Goal: Task Accomplishment & Management: Complete application form

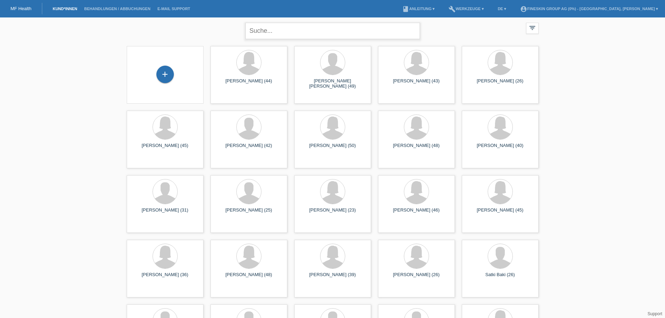
click at [272, 32] on input "text" at bounding box center [332, 31] width 175 height 16
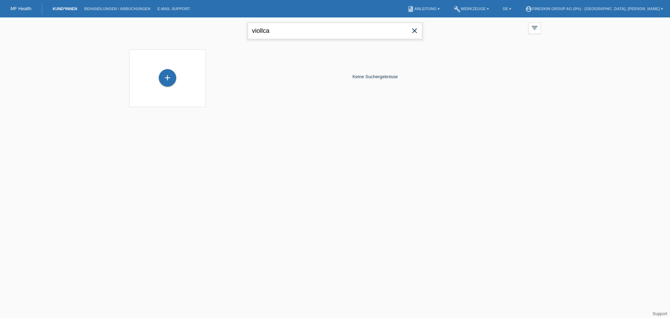
drag, startPoint x: 272, startPoint y: 32, endPoint x: 232, endPoint y: 32, distance: 39.4
click at [232, 32] on div "viollca close filter_list view_module Alle Kund*innen anzeigen star Markierte K…" at bounding box center [335, 29] width 419 height 25
drag, startPoint x: 283, startPoint y: 30, endPoint x: 197, endPoint y: 31, distance: 86.6
click at [197, 31] on div "rama close filter_list view_module Alle Kund*innen anzeigen star Markierte Kund…" at bounding box center [335, 29] width 419 height 25
drag, startPoint x: 276, startPoint y: 28, endPoint x: 186, endPoint y: 29, distance: 90.8
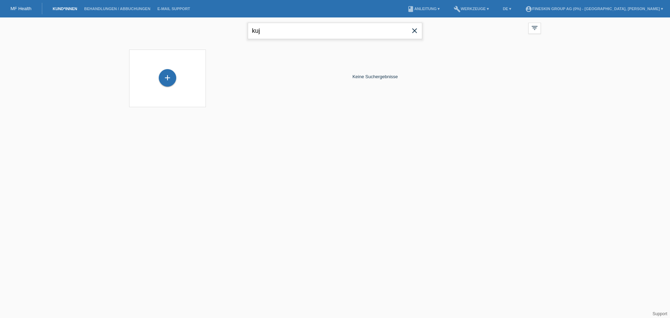
click at [186, 29] on div "kuj close filter_list view_module Alle Kund*innen anzeigen star Markierte Kund*…" at bounding box center [335, 29] width 419 height 25
type input "vjollca"
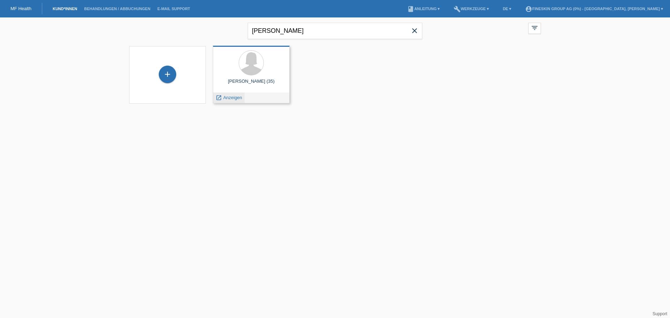
click at [228, 99] on span "Anzeigen" at bounding box center [232, 97] width 19 height 5
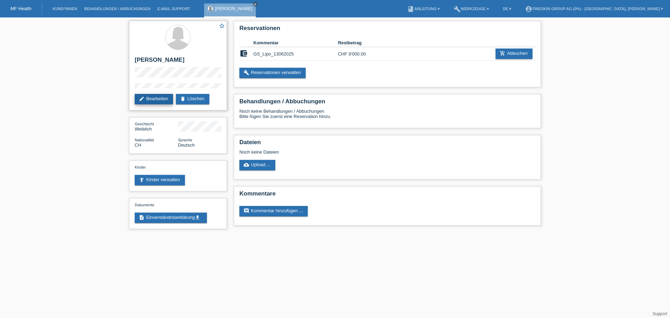
click at [168, 101] on link "edit Bearbeiten" at bounding box center [154, 99] width 38 height 10
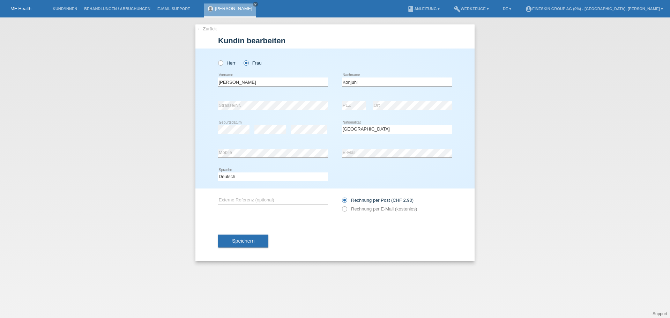
select select "CH"
click at [75, 6] on li "Kund*innen" at bounding box center [64, 9] width 31 height 18
click at [66, 7] on link "Kund*innen" at bounding box center [64, 9] width 31 height 4
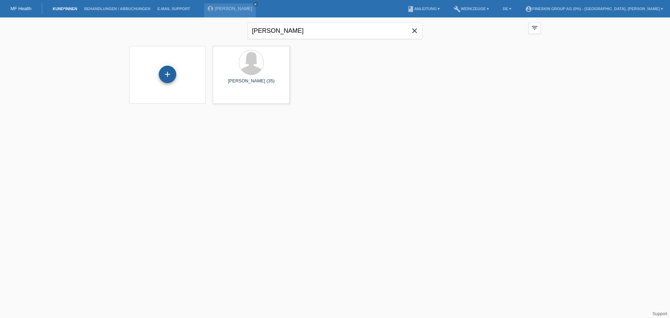
click at [171, 76] on div "+" at bounding box center [167, 74] width 17 height 17
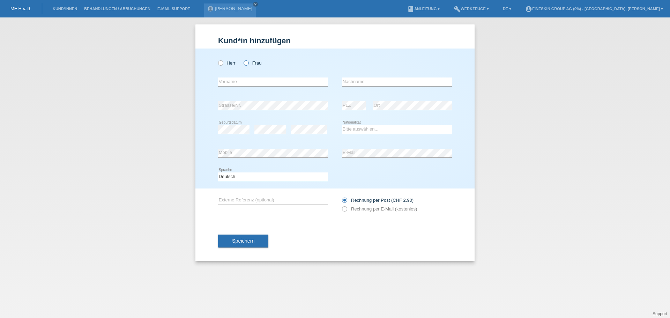
click at [243, 59] on icon at bounding box center [243, 59] width 0 height 0
click at [247, 63] on input "Frau" at bounding box center [246, 62] width 5 height 5
radio input "true"
click at [241, 82] on input "text" at bounding box center [273, 81] width 110 height 9
type input "Ljudmila"
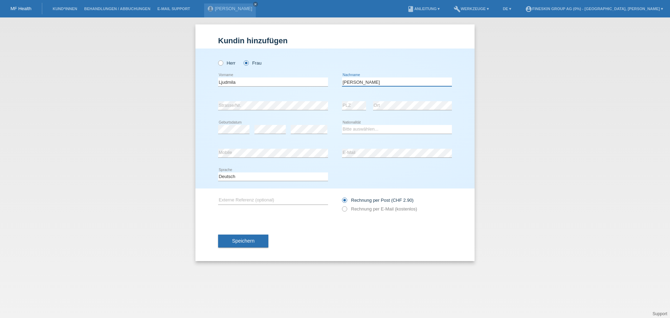
type input "Wullschleger"
click at [374, 129] on select "Bitte auswählen... Schweiz Deutschland Liechtenstein Österreich ------------ Af…" at bounding box center [397, 129] width 110 height 8
select select "CH"
click at [342, 125] on select "Bitte auswählen... Schweiz Deutschland Liechtenstein Österreich ------------ Af…" at bounding box center [397, 129] width 110 height 8
click at [373, 212] on div "Rechnung per Post (CHF 2.90) Rechnung per E-Mail (kostenlos)" at bounding box center [397, 204] width 110 height 17
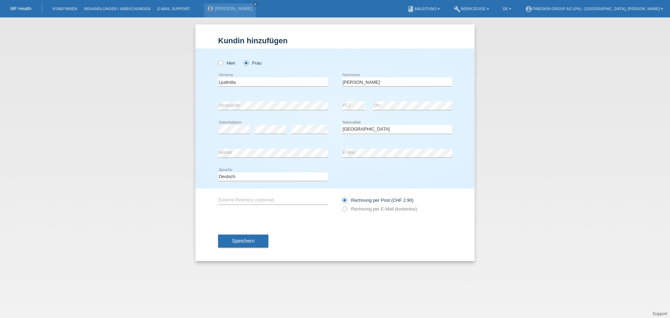
click at [348, 206] on div "Rechnung per Post (CHF 2.90) Rechnung per E-Mail (kostenlos)" at bounding box center [397, 204] width 110 height 17
click at [341, 205] on icon at bounding box center [341, 205] width 0 height 0
click at [349, 211] on label "Rechnung per E-Mail (kostenlos)" at bounding box center [379, 208] width 75 height 5
click at [341, 205] on icon at bounding box center [341, 205] width 0 height 0
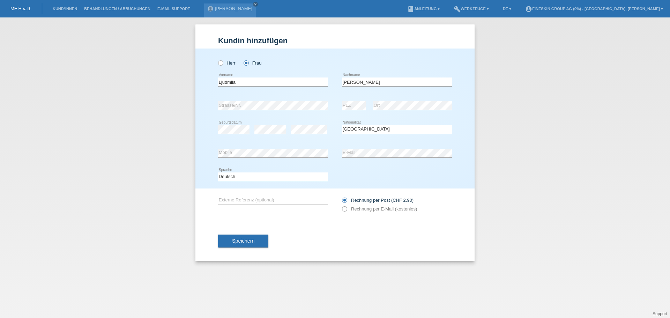
click at [341, 205] on icon at bounding box center [341, 205] width 0 height 0
click at [341, 197] on icon at bounding box center [341, 197] width 0 height 0
click at [345, 202] on input "Rechnung per Post (CHF 2.90)" at bounding box center [344, 202] width 5 height 9
click at [341, 205] on icon at bounding box center [341, 205] width 0 height 0
click at [387, 208] on label "Rechnung per E-Mail (kostenlos)" at bounding box center [379, 208] width 75 height 5
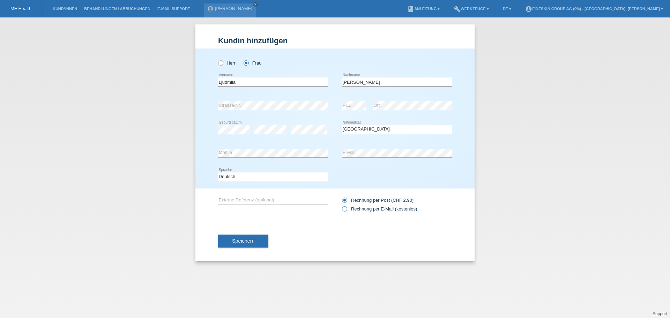
click at [347, 208] on input "Rechnung per E-Mail (kostenlos)" at bounding box center [344, 210] width 5 height 9
radio input "true"
click at [246, 239] on span "Speichern" at bounding box center [243, 241] width 22 height 6
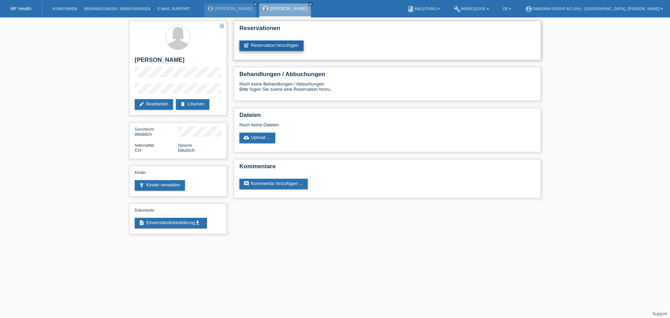
click at [279, 48] on link "post_add Reservation hinzufügen" at bounding box center [271, 45] width 64 height 10
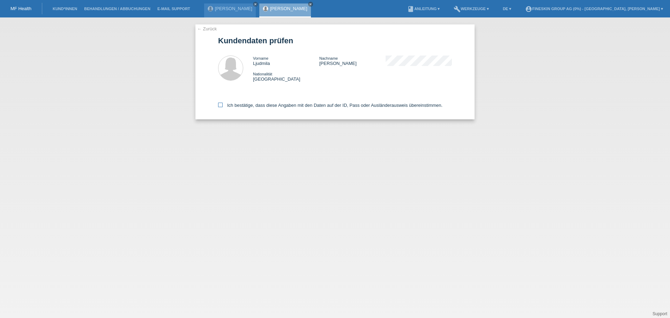
click at [231, 106] on label "Ich bestätige, dass diese Angaben mit den Daten auf der ID, Pass oder Ausländer…" at bounding box center [330, 105] width 224 height 5
click at [223, 106] on input "Ich bestätige, dass diese Angaben mit den Daten auf der ID, Pass oder Ausländer…" at bounding box center [220, 105] width 5 height 5
checkbox input "true"
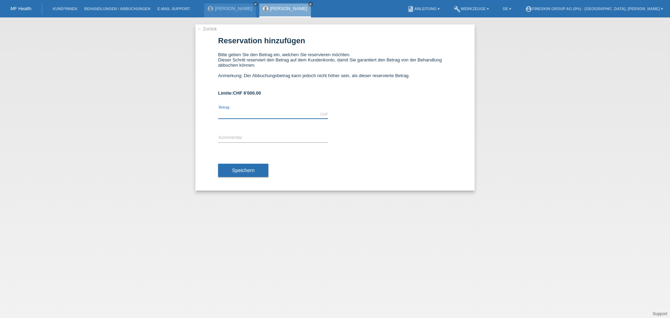
click at [242, 113] on input "text" at bounding box center [273, 114] width 110 height 9
type input "5000.00"
click at [236, 137] on input "text" at bounding box center [273, 138] width 110 height 9
type input "GS_Lipo_18082025"
click at [223, 113] on input "5000.00" at bounding box center [273, 114] width 110 height 9
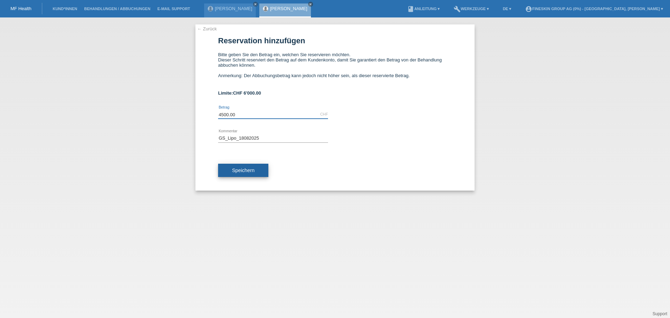
type input "4500.00"
click at [256, 176] on button "Speichern" at bounding box center [243, 170] width 50 height 13
